Goal: Task Accomplishment & Management: Use online tool/utility

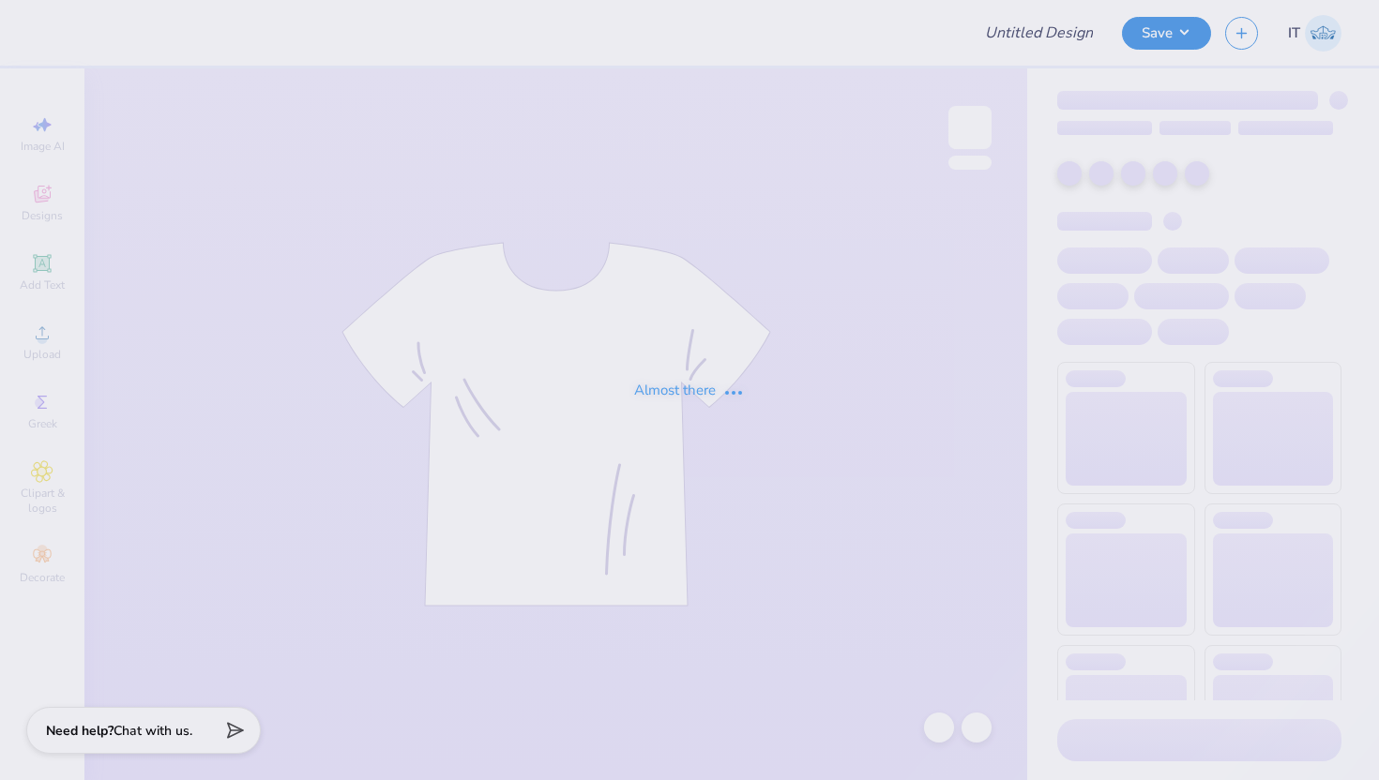
type input "PAD Merch 9"
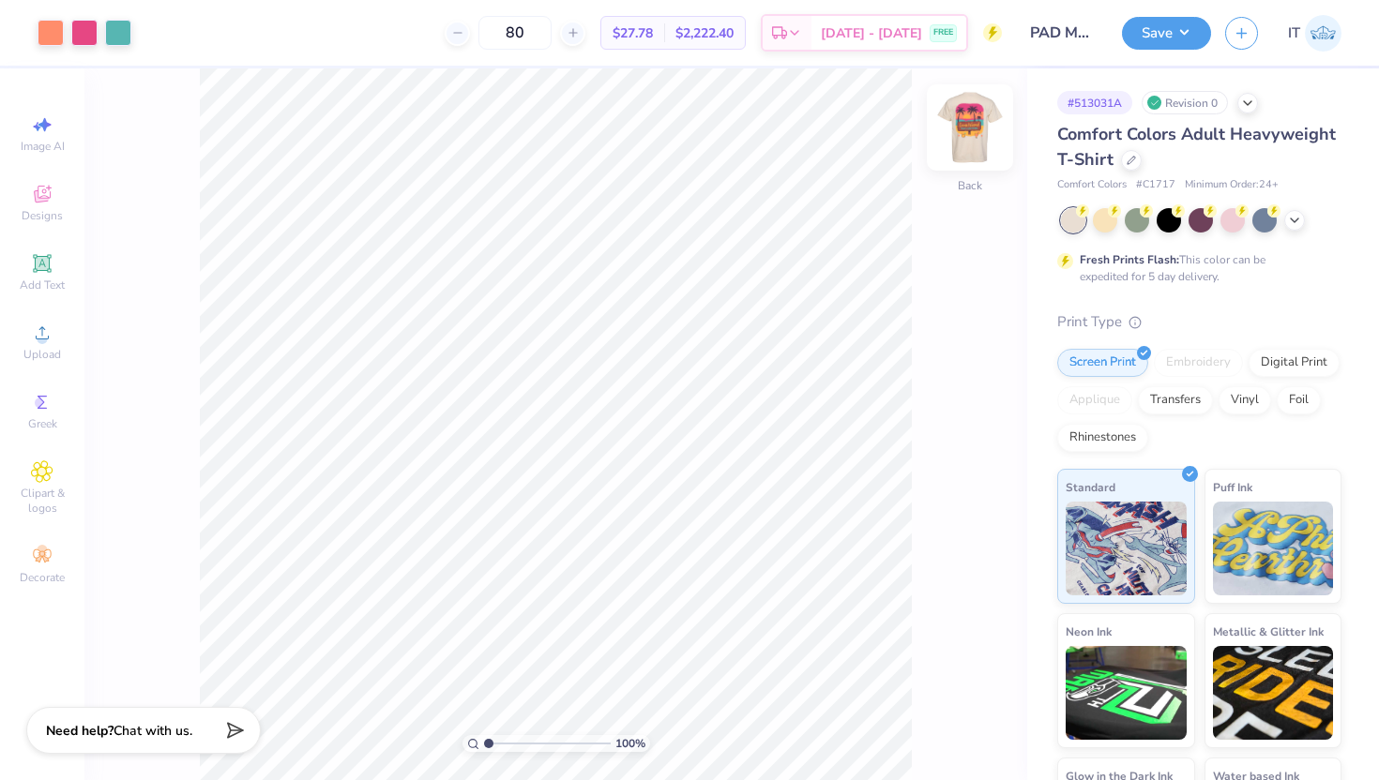
click at [983, 118] on img at bounding box center [969, 127] width 75 height 75
click at [1138, 164] on div at bounding box center [1131, 158] width 21 height 21
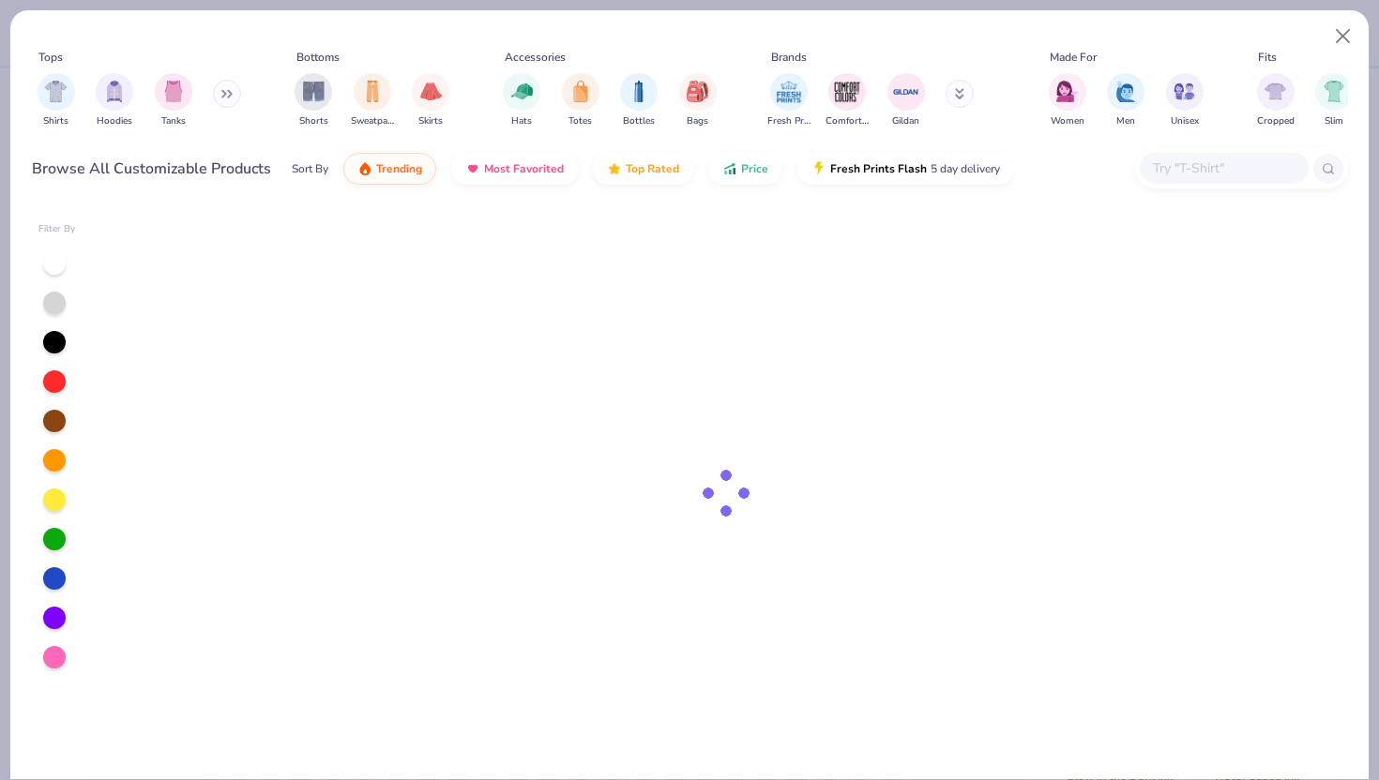
click at [1202, 158] on input "text" at bounding box center [1223, 169] width 144 height 22
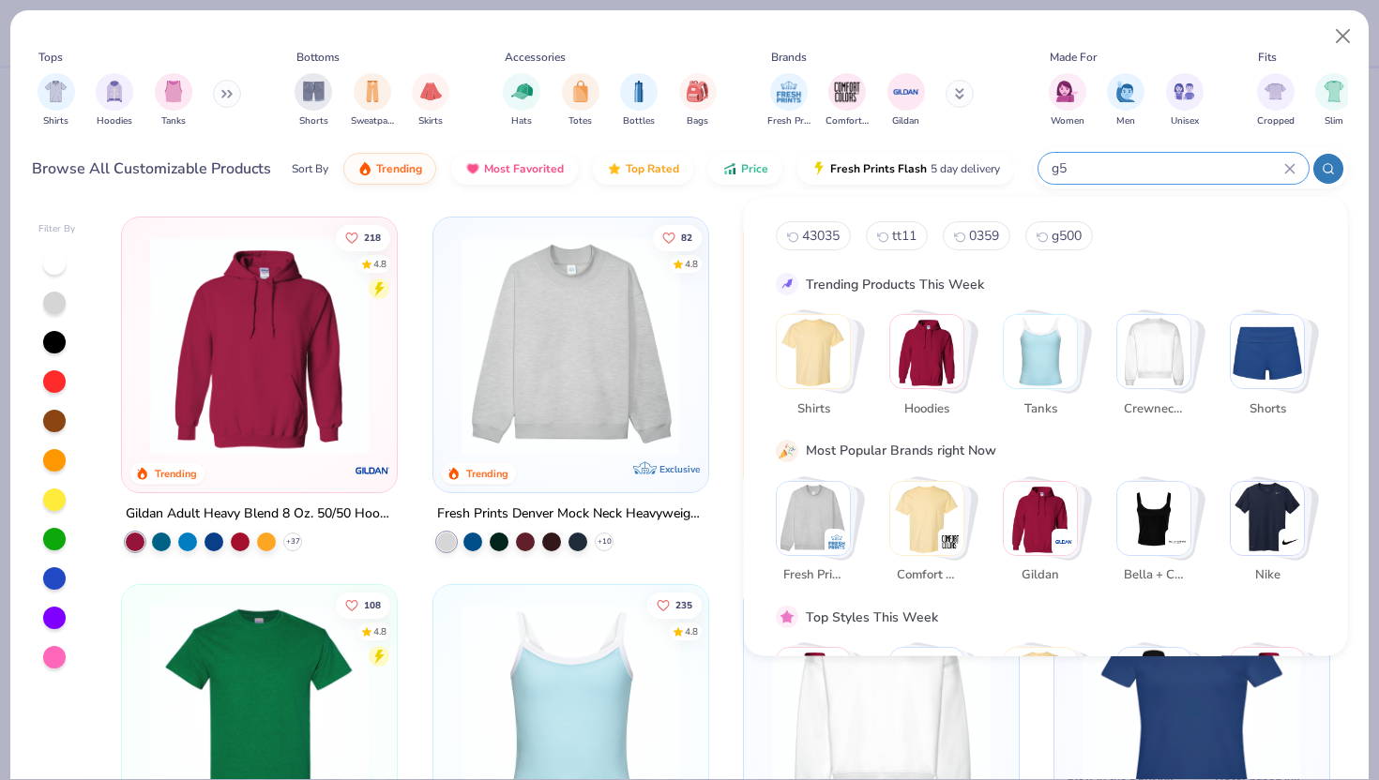
type input "g"
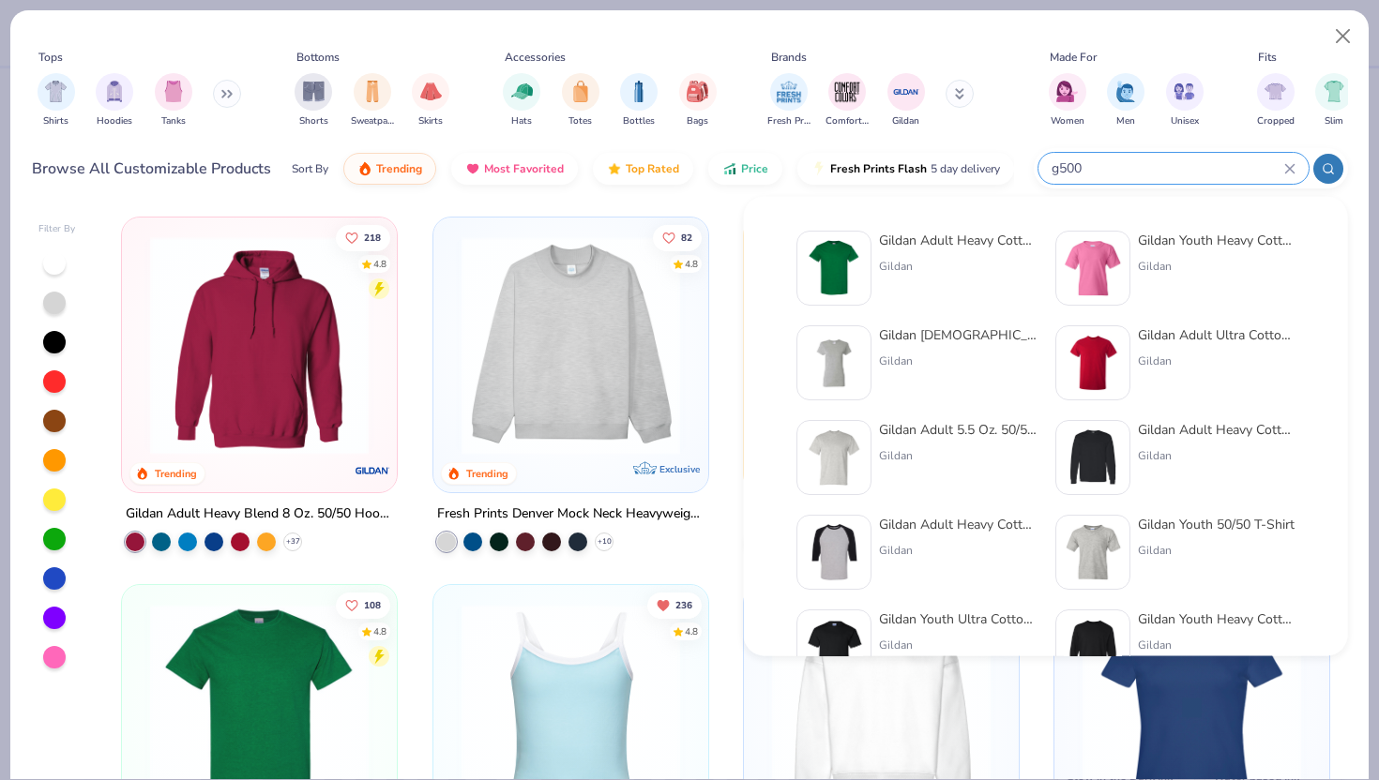
type input "g500"
click at [915, 258] on div "Gildan" at bounding box center [958, 266] width 158 height 17
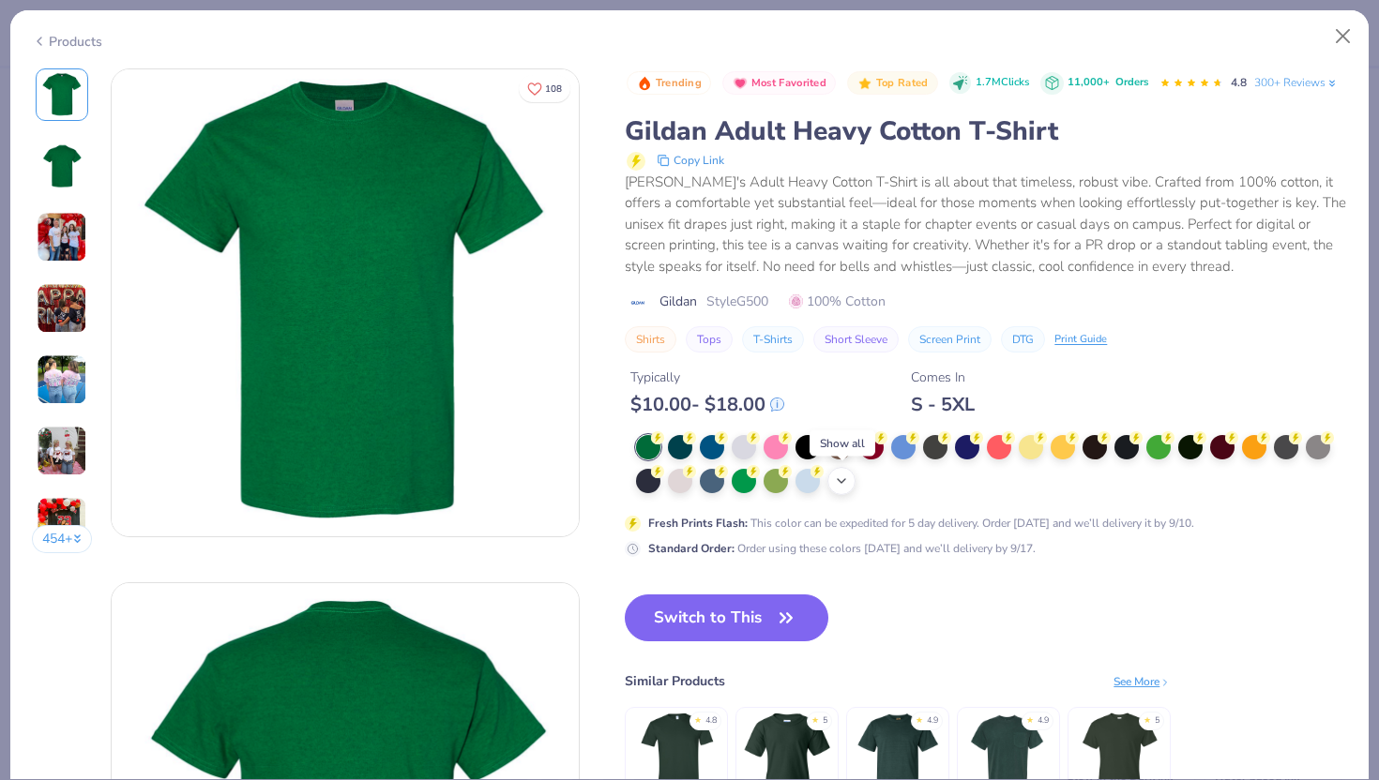
click at [835, 474] on icon at bounding box center [841, 481] width 15 height 15
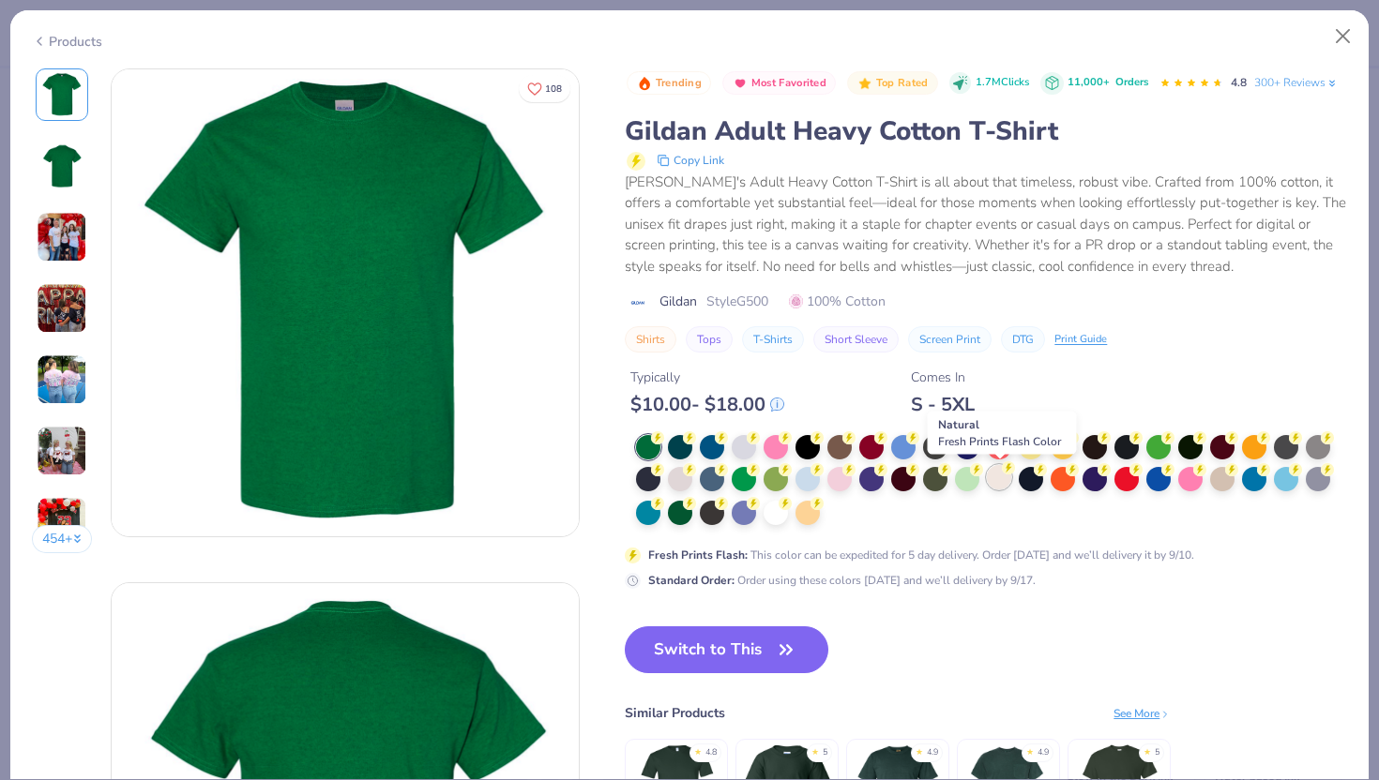
click at [1003, 483] on div at bounding box center [999, 477] width 24 height 24
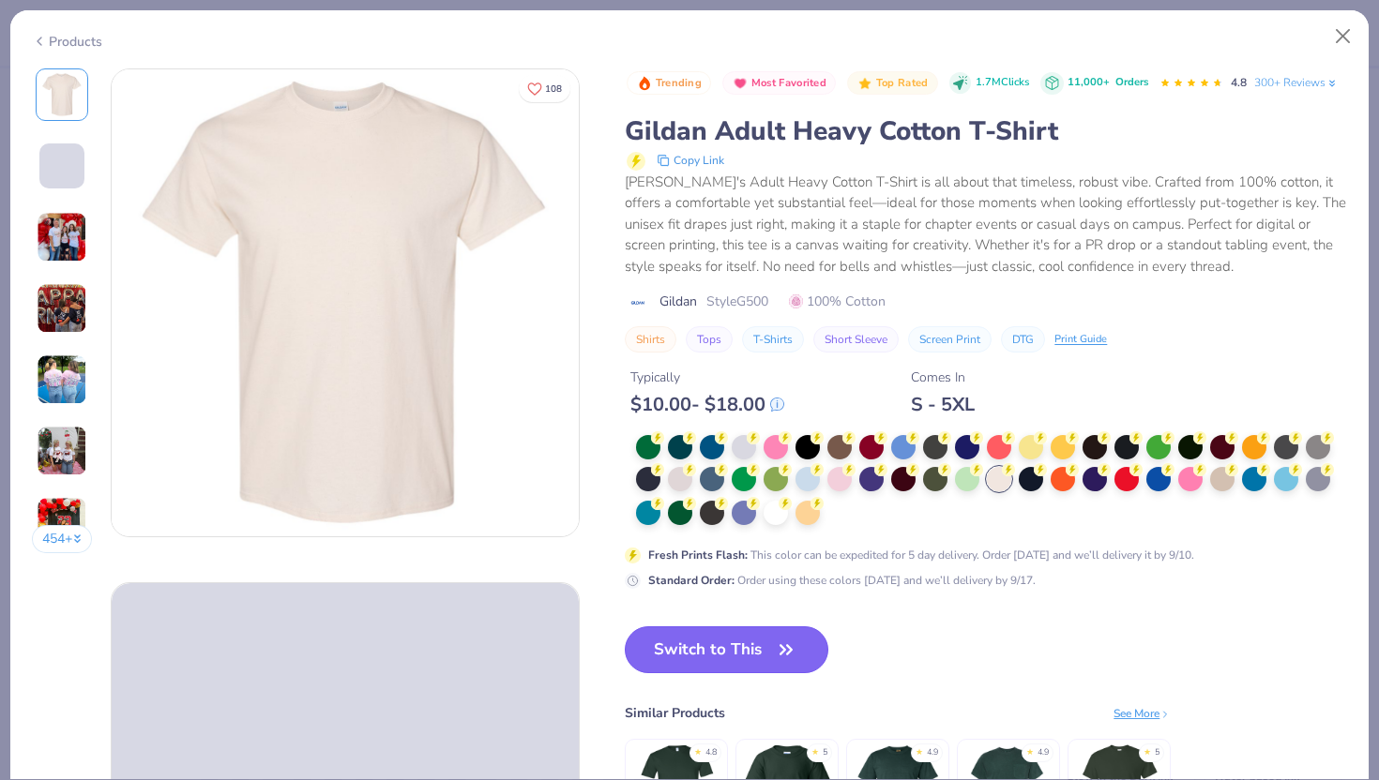
click at [716, 655] on button "Switch to This" at bounding box center [727, 649] width 204 height 47
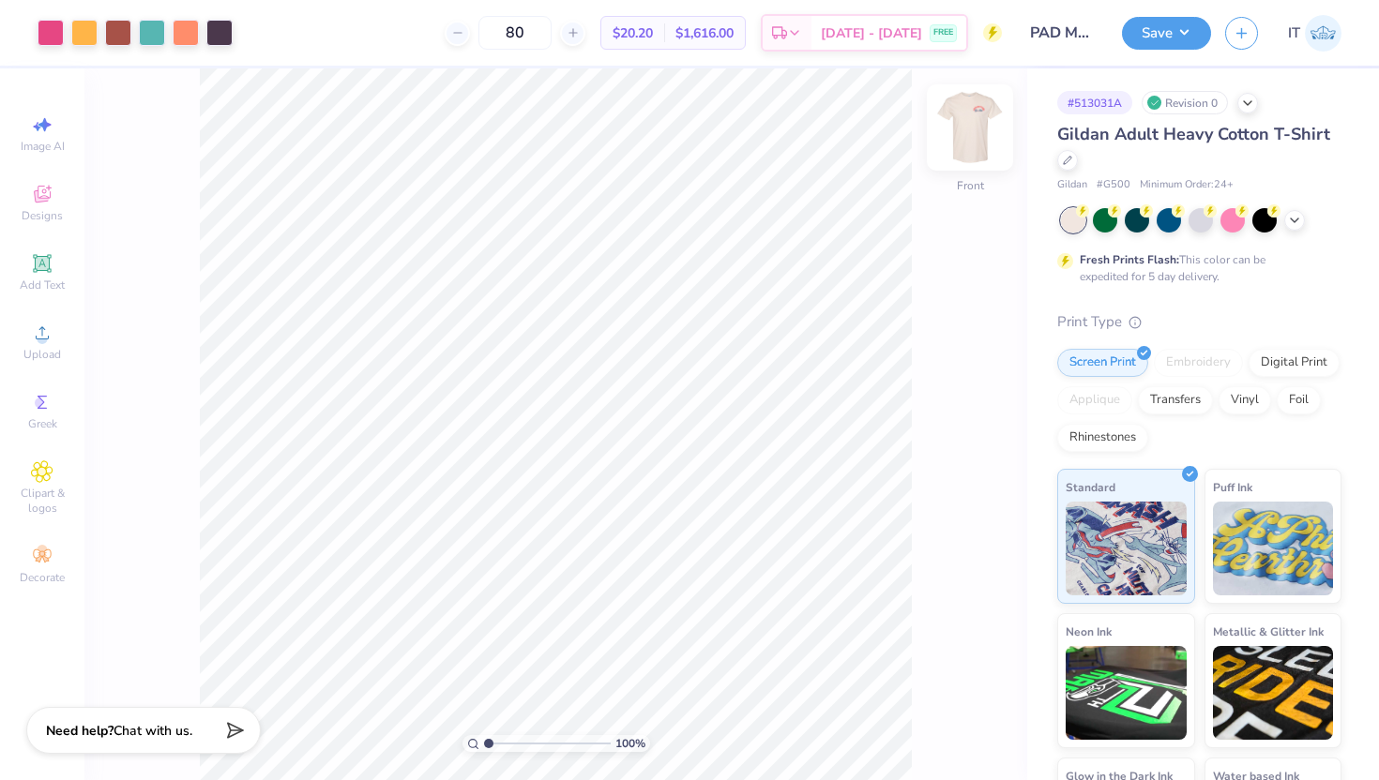
click at [961, 117] on img at bounding box center [969, 127] width 75 height 75
click at [957, 139] on img at bounding box center [969, 127] width 75 height 75
click at [937, 426] on input "3.95" at bounding box center [958, 420] width 68 height 26
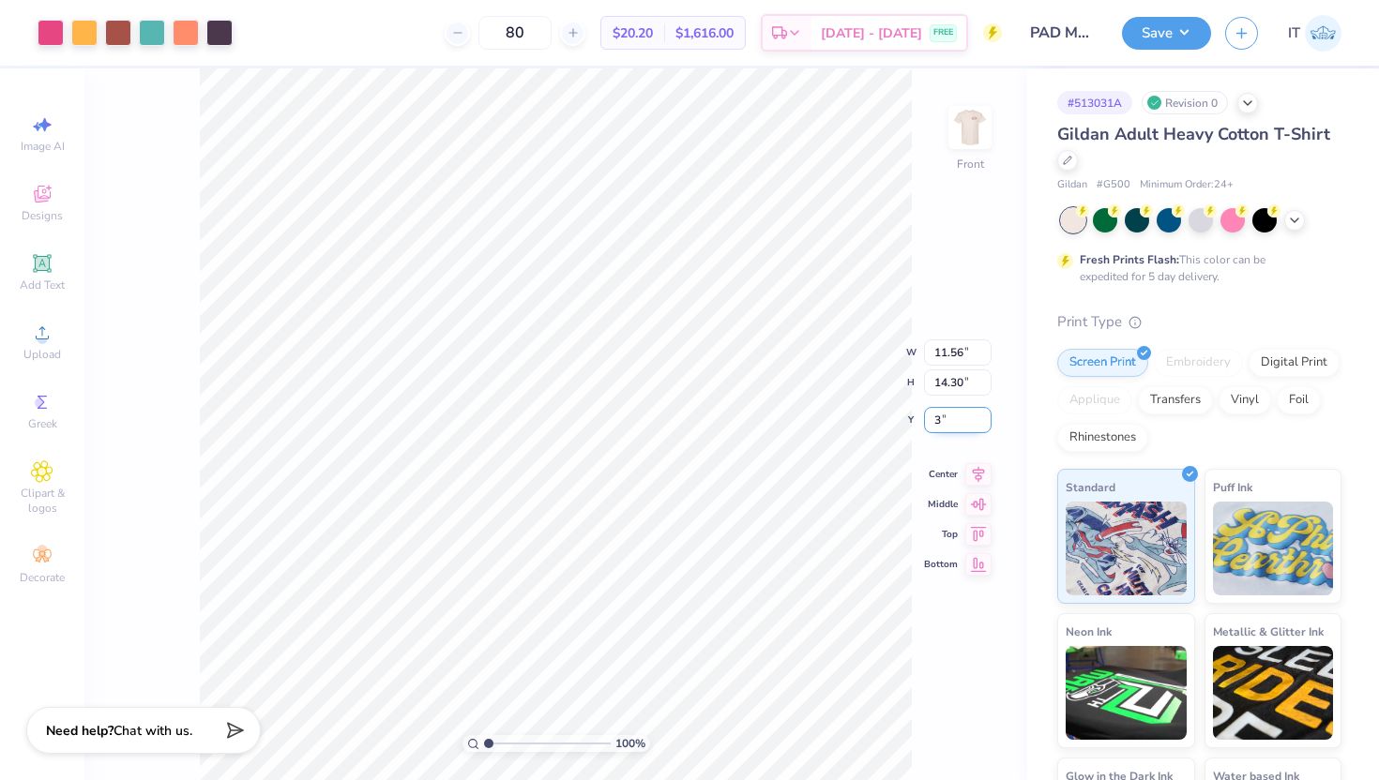
type input "3.00"
click at [1133, 21] on button "Save" at bounding box center [1166, 30] width 89 height 33
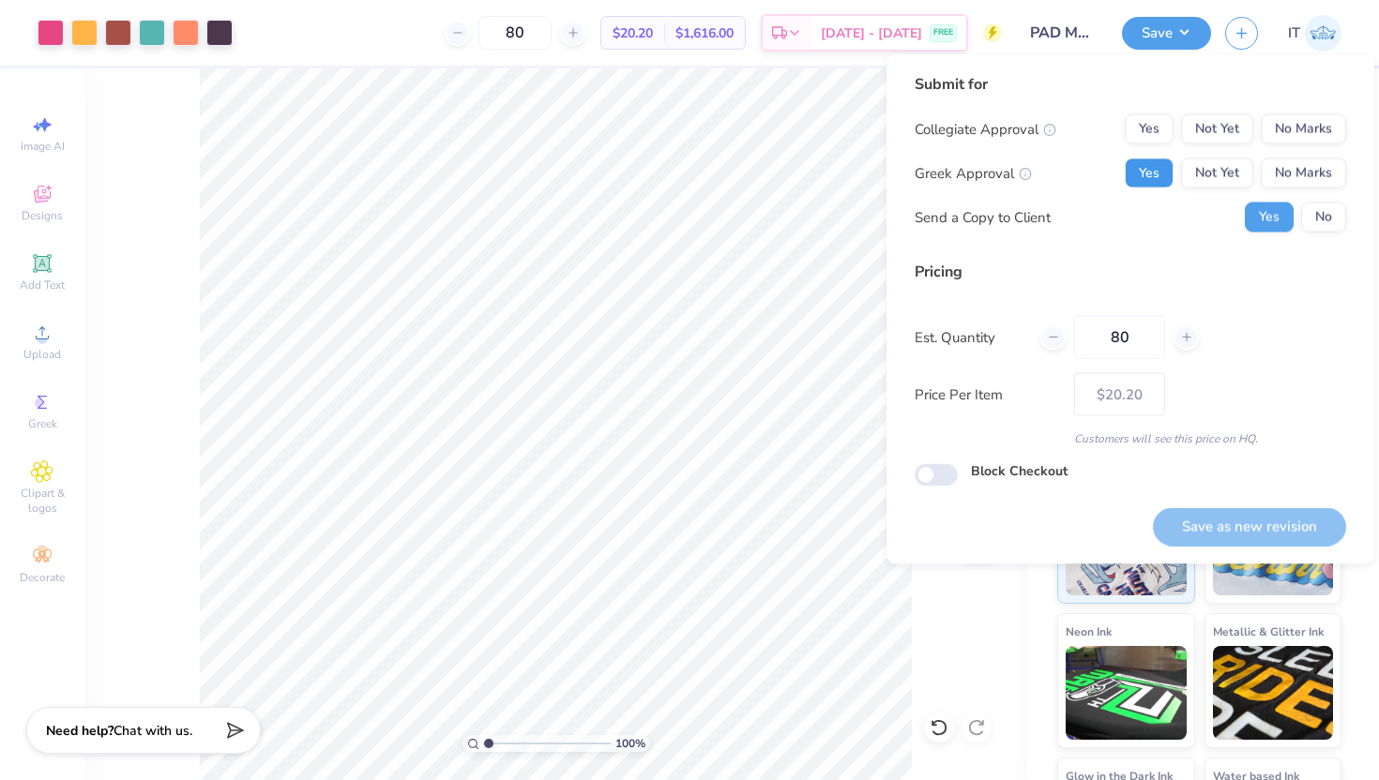
click at [1159, 171] on button "Yes" at bounding box center [1148, 173] width 49 height 30
click at [1312, 143] on button "No Marks" at bounding box center [1302, 129] width 85 height 30
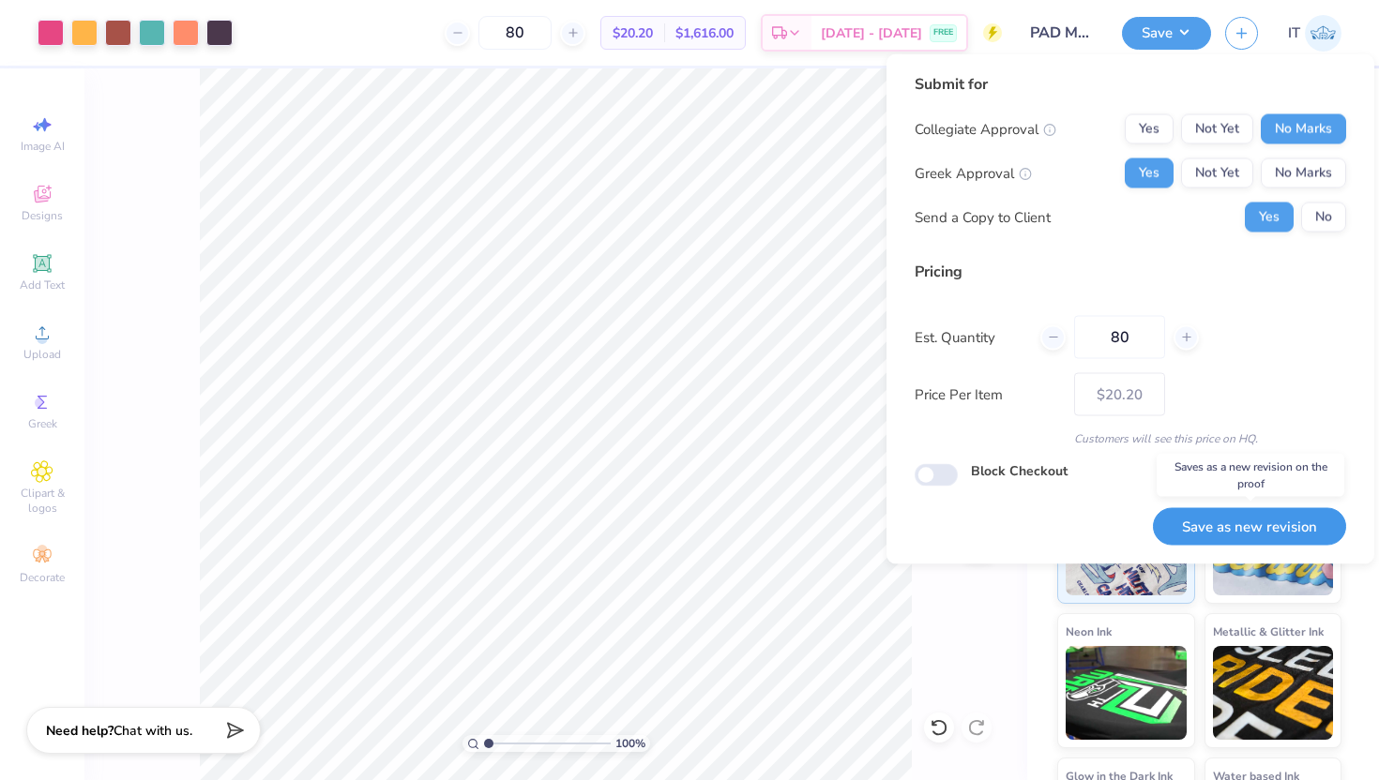
click at [1244, 516] on button "Save as new revision" at bounding box center [1249, 526] width 193 height 38
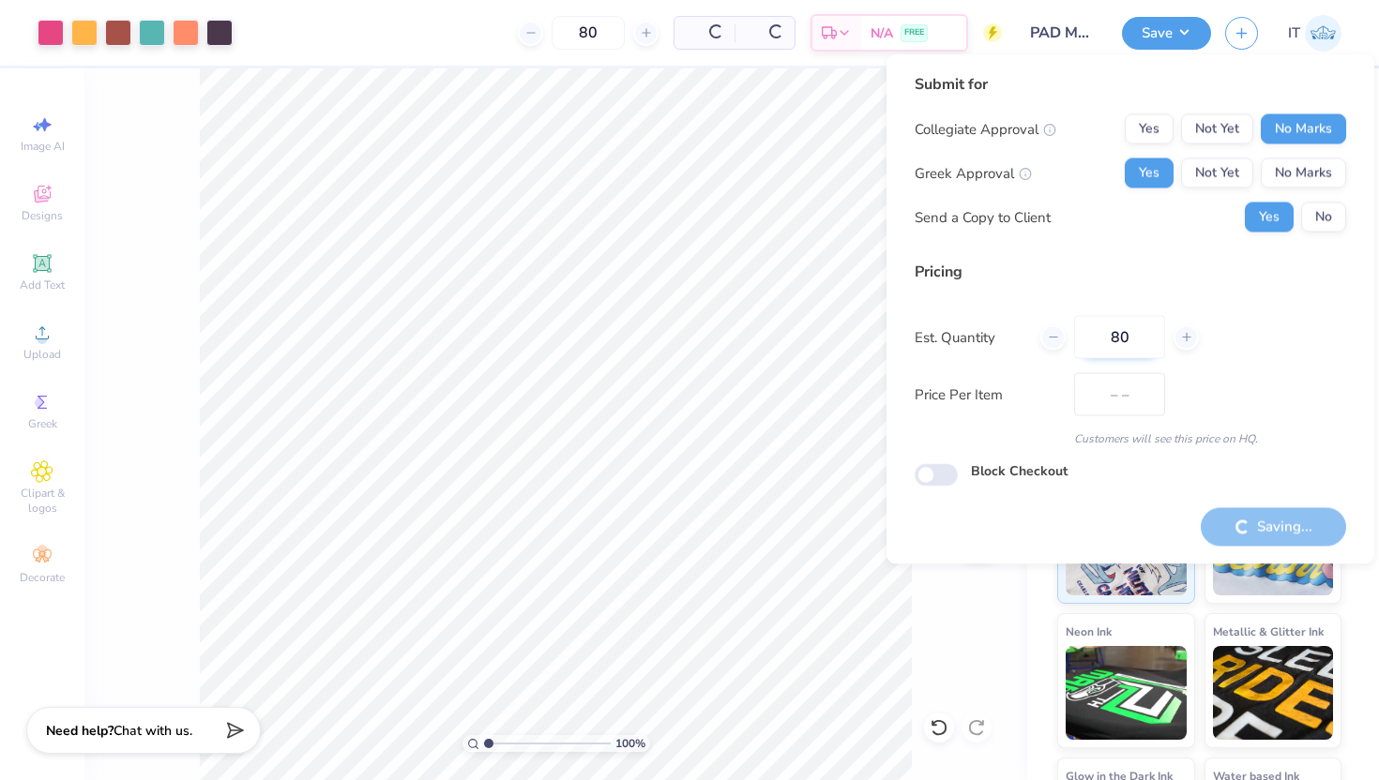
type input "$20.20"
